Goal: Transaction & Acquisition: Obtain resource

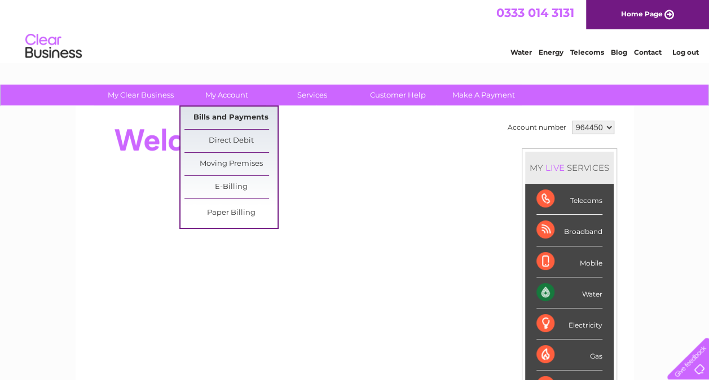
click at [235, 116] on link "Bills and Payments" at bounding box center [230, 118] width 93 height 23
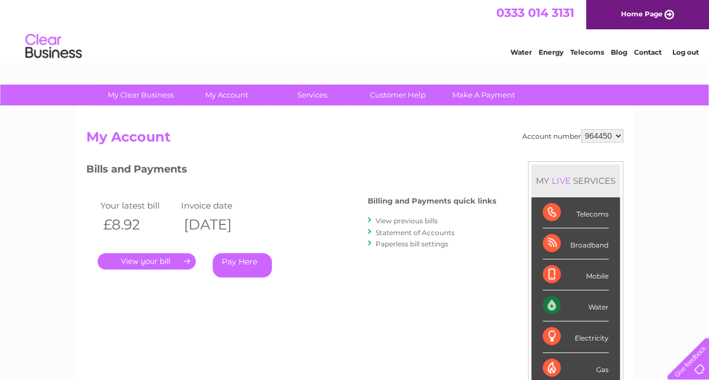
click at [153, 263] on link "." at bounding box center [147, 261] width 98 height 16
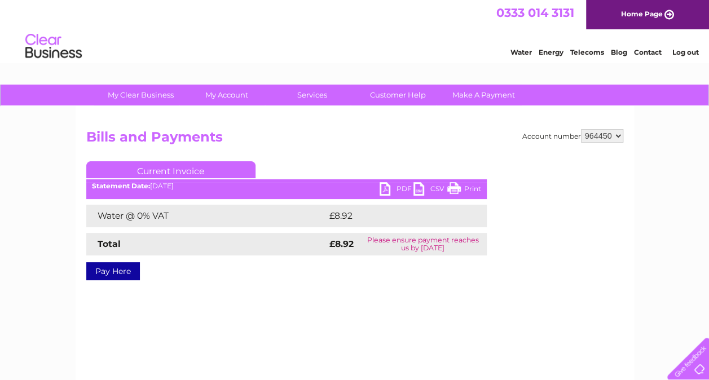
click at [399, 185] on link "PDF" at bounding box center [397, 190] width 34 height 16
click at [616, 133] on select "964450" at bounding box center [602, 136] width 42 height 14
click at [685, 53] on link "Log out" at bounding box center [685, 52] width 27 height 8
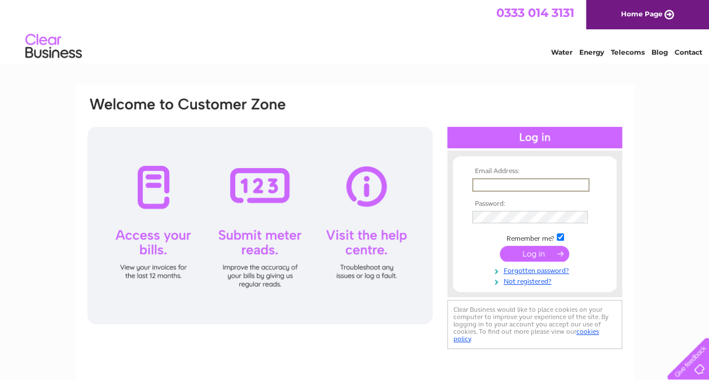
click at [544, 189] on input "text" at bounding box center [530, 185] width 117 height 14
click at [544, 189] on input "alano" at bounding box center [530, 185] width 117 height 14
type input "[EMAIL_ADDRESS][PERSON_NAME][DOMAIN_NAME]"
click at [542, 255] on input "submit" at bounding box center [534, 254] width 69 height 16
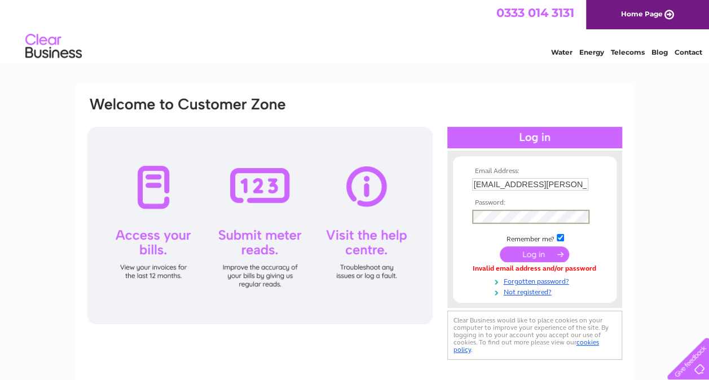
click at [500, 246] on input "submit" at bounding box center [534, 254] width 69 height 16
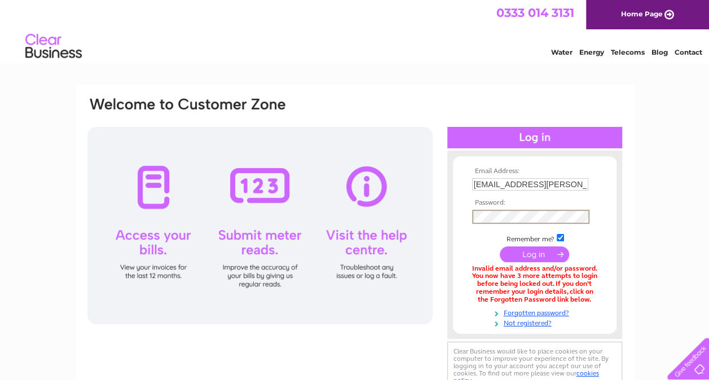
click at [500, 246] on input "submit" at bounding box center [534, 254] width 69 height 16
